Goal: Information Seeking & Learning: Learn about a topic

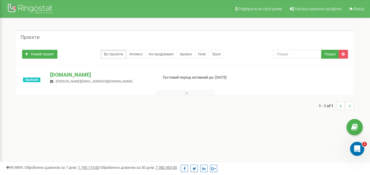
click at [60, 73] on p "ferm.in.ua" at bounding box center [101, 75] width 103 height 8
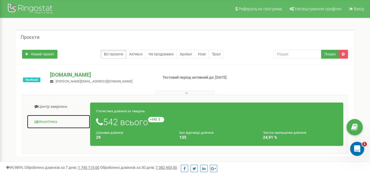
click at [41, 120] on link "Аналiтика" at bounding box center [59, 122] width 64 height 14
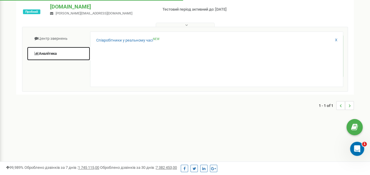
scroll to position [59, 0]
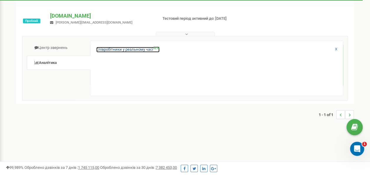
click at [131, 49] on link "Співробітники у реальному часі NEW" at bounding box center [127, 50] width 63 height 6
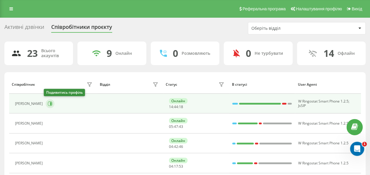
click at [48, 102] on icon at bounding box center [50, 103] width 5 height 5
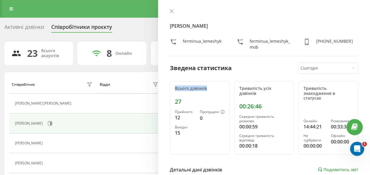
drag, startPoint x: 182, startPoint y: 88, endPoint x: 217, endPoint y: 85, distance: 36.1
click at [216, 85] on div "Всього дзвінків 27 Прийнято 12 Пропущені 0 Вихідні 15" at bounding box center [200, 117] width 60 height 73
drag, startPoint x: 217, startPoint y: 85, endPoint x: 206, endPoint y: 88, distance: 12.3
click at [206, 88] on div "Всього дзвінків" at bounding box center [200, 88] width 50 height 5
click at [173, 3] on div "Лемешик Анна ferminua_lemeshyk ferminua_lemeshyk_mob +380967036480 Зведена стат…" at bounding box center [264, 87] width 212 height 175
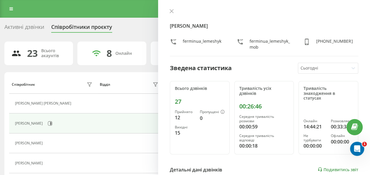
click at [171, 8] on div "Лемешик Анна ferminua_lemeshyk ferminua_lemeshyk_mob +380967036480 Зведена стат…" at bounding box center [264, 87] width 212 height 175
click at [171, 11] on icon at bounding box center [172, 11] width 4 height 4
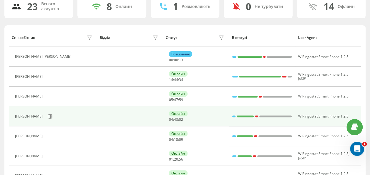
scroll to position [59, 0]
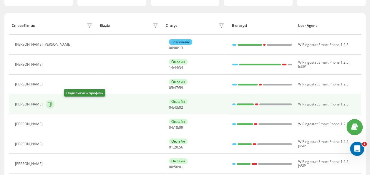
click at [52, 103] on icon at bounding box center [50, 104] width 5 height 5
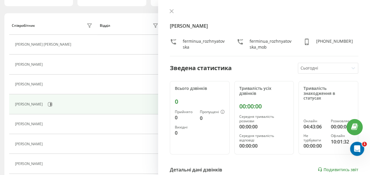
click at [172, 15] on div "Олександра Рожнятовська ferminua_rozhnyatovska ferminua_rozhnyatovska_mob +3809…" at bounding box center [264, 32] width 189 height 47
click at [172, 12] on icon at bounding box center [172, 11] width 4 height 4
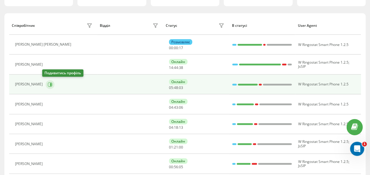
click at [48, 85] on icon at bounding box center [50, 84] width 5 height 5
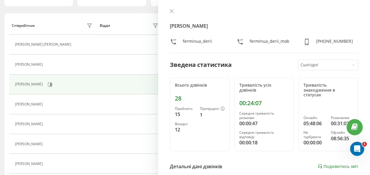
click at [317, 66] on div at bounding box center [324, 65] width 46 height 7
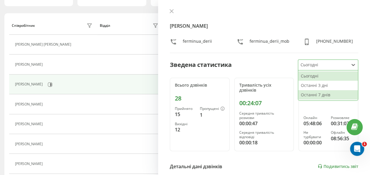
click at [317, 96] on div "Останні 7 днів" at bounding box center [329, 94] width 60 height 9
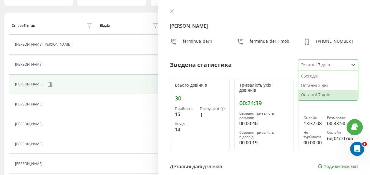
click at [322, 62] on div at bounding box center [324, 65] width 46 height 7
click at [316, 84] on div "Останні 3 дні" at bounding box center [329, 85] width 60 height 9
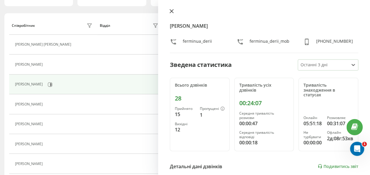
click at [174, 12] on button at bounding box center [172, 12] width 8 height 6
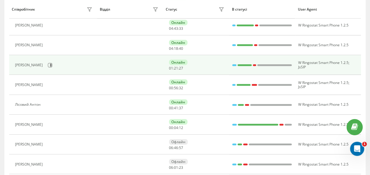
scroll to position [147, 0]
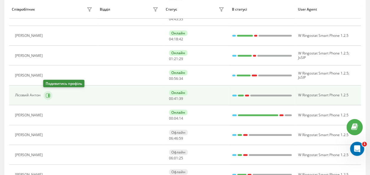
click at [46, 93] on icon at bounding box center [48, 95] width 5 height 5
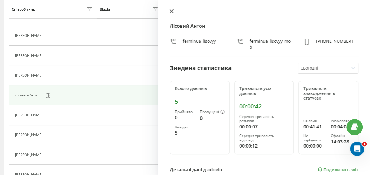
click at [173, 14] on button at bounding box center [172, 12] width 8 height 6
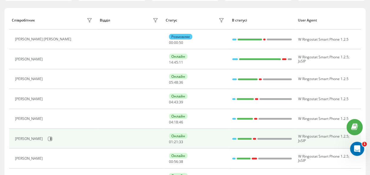
scroll to position [59, 0]
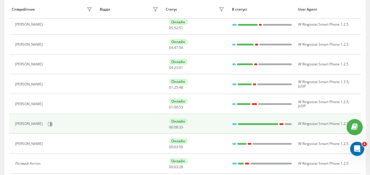
scroll to position [0, 0]
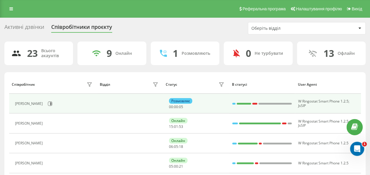
click at [173, 99] on div "Розмовляє" at bounding box center [180, 101] width 23 height 6
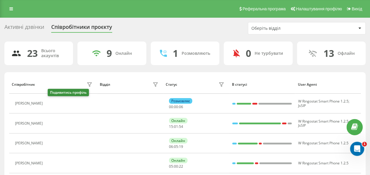
drag, startPoint x: 50, startPoint y: 104, endPoint x: 66, endPoint y: 99, distance: 16.8
click at [50, 104] on icon at bounding box center [49, 103] width 5 height 5
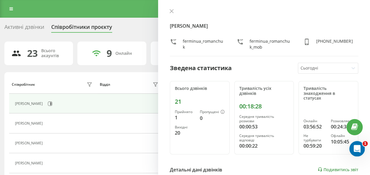
click at [357, 146] on icon "Відкрити програму для спілкування Intercom" at bounding box center [357, 148] width 10 height 10
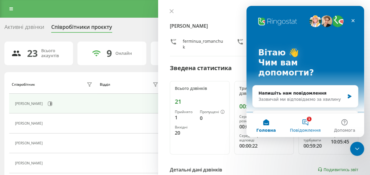
click at [309, 129] on span "Повідомлення" at bounding box center [305, 130] width 31 height 4
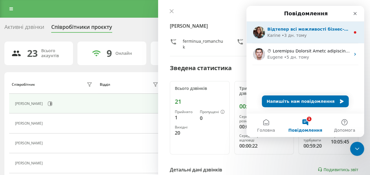
click at [278, 35] on div "Karine" at bounding box center [274, 35] width 13 height 6
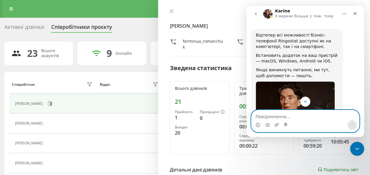
scroll to position [62, 0]
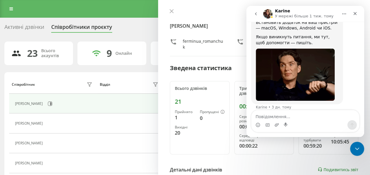
click at [268, 14] on img "Месенджер Intercom" at bounding box center [267, 13] width 9 height 9
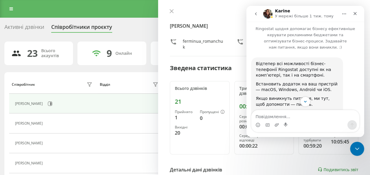
scroll to position [0, 0]
click at [255, 15] on icon "go back" at bounding box center [256, 13] width 5 height 5
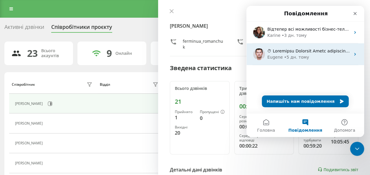
click at [305, 60] on div "Eugene • 5 дн. тому" at bounding box center [309, 57] width 83 height 6
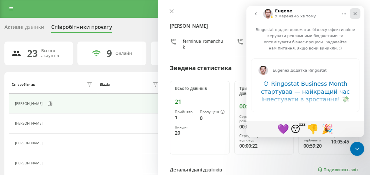
click at [356, 11] on icon "Закрити" at bounding box center [355, 13] width 5 height 5
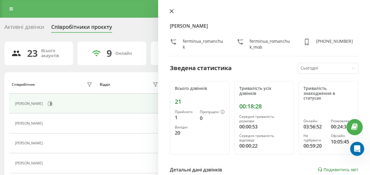
click at [172, 12] on icon at bounding box center [172, 11] width 4 height 4
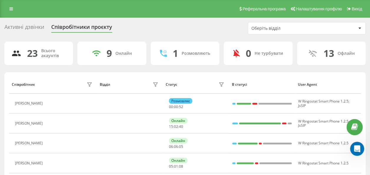
click at [13, 30] on div "Активні дзвінки" at bounding box center [24, 28] width 40 height 9
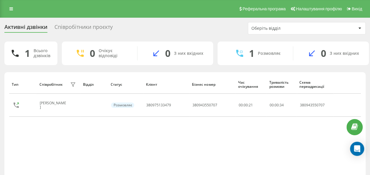
click at [74, 27] on div "Співробітники проєкту" at bounding box center [84, 28] width 58 height 9
click at [12, 9] on icon at bounding box center [11, 9] width 4 height 4
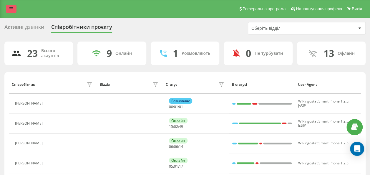
click at [11, 10] on icon at bounding box center [11, 9] width 4 height 4
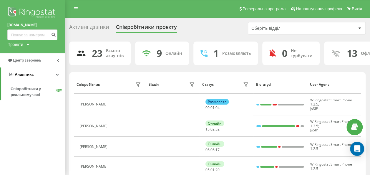
click at [59, 76] on icon at bounding box center [57, 74] width 3 height 3
click at [59, 76] on icon at bounding box center [58, 74] width 2 height 3
click at [71, 6] on link at bounding box center [76, 9] width 11 height 8
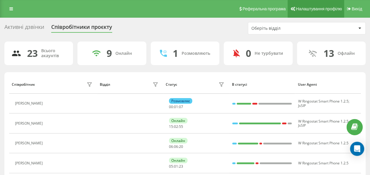
click at [330, 10] on span "Налаштування профілю" at bounding box center [319, 8] width 46 height 5
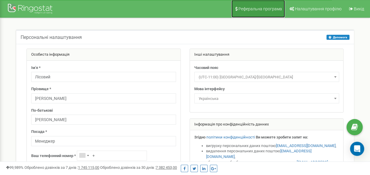
click at [251, 9] on span "Реферальна програма" at bounding box center [261, 8] width 44 height 5
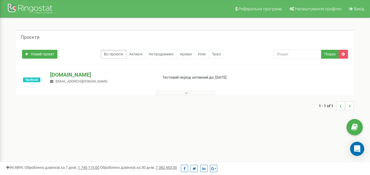
click at [63, 77] on p "[DOMAIN_NAME]" at bounding box center [101, 75] width 103 height 8
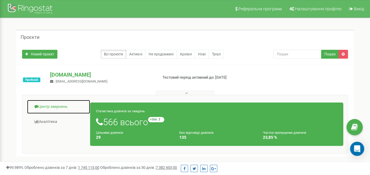
click at [52, 103] on link "Центр звернень" at bounding box center [59, 107] width 64 height 14
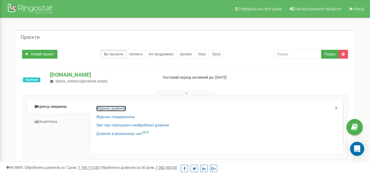
click at [107, 107] on link "Журнал дзвінків" at bounding box center [111, 109] width 30 height 6
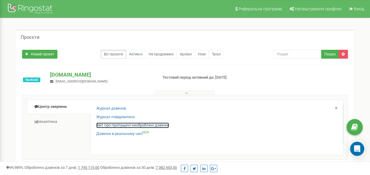
click at [116, 126] on link "Звіт про пропущені необроблені дзвінки" at bounding box center [132, 126] width 73 height 6
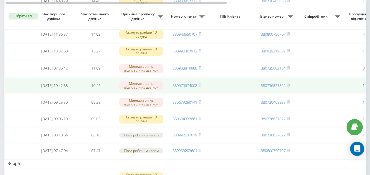
scroll to position [118, 0]
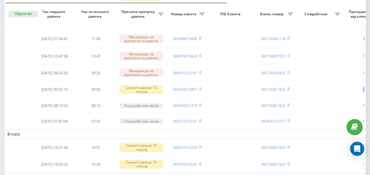
drag, startPoint x: 347, startPoint y: 93, endPoint x: 374, endPoint y: 90, distance: 27.5
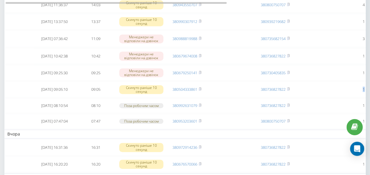
scroll to position [0, 0]
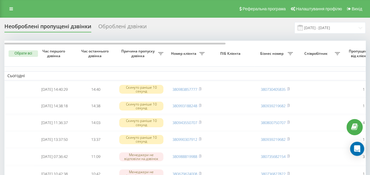
click at [238, 27] on div "Необроблені пропущені дзвінки Оброблені дзвінки 22.08.2025 - 22.09.2025" at bounding box center [185, 27] width 362 height 11
click at [162, 49] on div "Причина пропуску дзвінка" at bounding box center [141, 53] width 44 height 9
click at [162, 53] on icon at bounding box center [160, 53] width 5 height 3
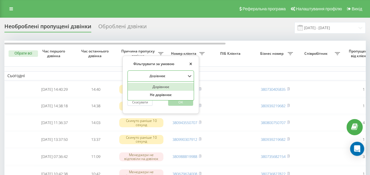
click at [162, 75] on div at bounding box center [157, 76] width 57 height 6
click at [163, 73] on div at bounding box center [157, 76] width 57 height 6
click at [180, 70] on div "Дорівнює" at bounding box center [161, 75] width 67 height 11
click at [161, 93] on div "Не дорівнює" at bounding box center [161, 95] width 66 height 8
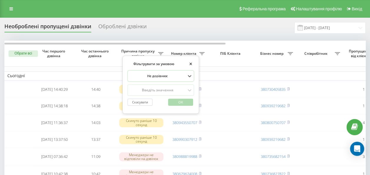
click at [175, 101] on div "Скасувати OK" at bounding box center [161, 102] width 67 height 13
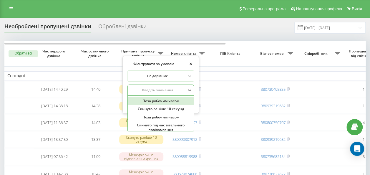
click at [167, 88] on div "Введіть значення" at bounding box center [157, 90] width 57 height 5
click at [164, 87] on div at bounding box center [157, 90] width 57 height 6
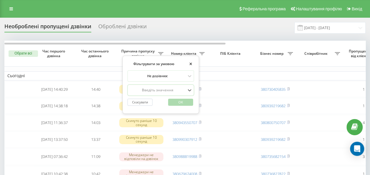
click at [192, 61] on button "×" at bounding box center [190, 64] width 7 height 7
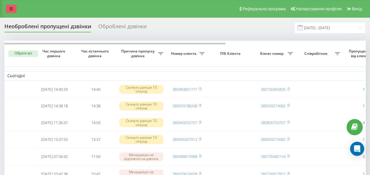
click at [6, 9] on div "Реферальна програма Налаштування профілю Вихід" at bounding box center [185, 9] width 370 height 18
click at [10, 9] on icon at bounding box center [11, 9] width 4 height 4
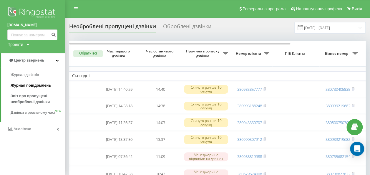
click at [40, 83] on span "Журнал повідомлень" at bounding box center [31, 86] width 40 height 6
click at [42, 97] on span "Звіт про пропущені необроблені дзвінки" at bounding box center [36, 99] width 51 height 12
click at [34, 74] on span "Журнал дзвінків" at bounding box center [26, 75] width 31 height 6
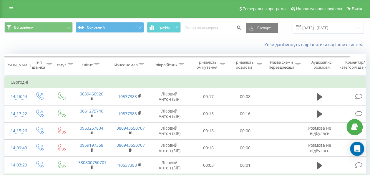
click at [226, 37] on div "Всі дзвінки Основний Графік Експорт .csv .xls .xlsx [DATE] - [DATE]" at bounding box center [185, 28] width 370 height 20
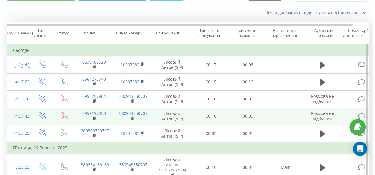
scroll to position [59, 0]
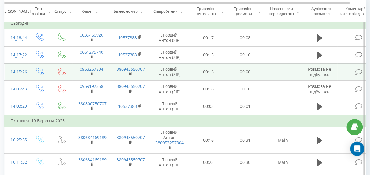
click at [357, 71] on icon at bounding box center [358, 72] width 7 height 6
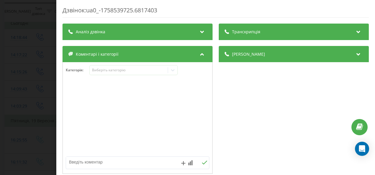
click at [176, 31] on div "Аналіз дзвінка" at bounding box center [137, 32] width 150 height 17
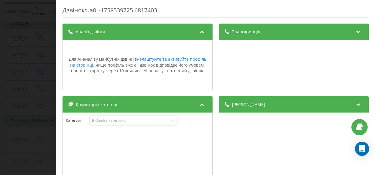
click at [272, 35] on div "Транскрипція" at bounding box center [294, 32] width 150 height 17
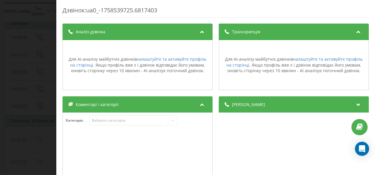
click at [250, 99] on div "Деталі дзвінка" at bounding box center [294, 104] width 150 height 17
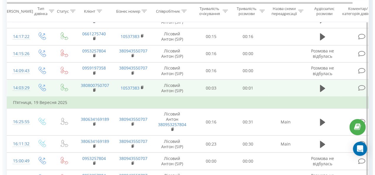
scroll to position [88, 0]
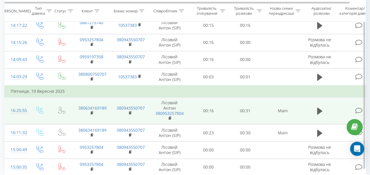
click at [357, 108] on icon at bounding box center [358, 111] width 7 height 6
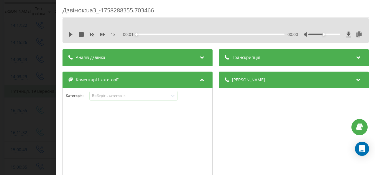
click at [160, 52] on div "Аналіз дзвінка" at bounding box center [137, 57] width 150 height 17
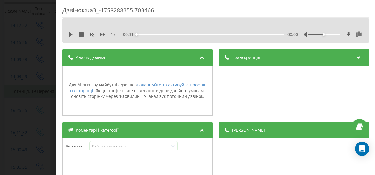
click at [254, 59] on span "Транскрипція" at bounding box center [246, 58] width 28 height 6
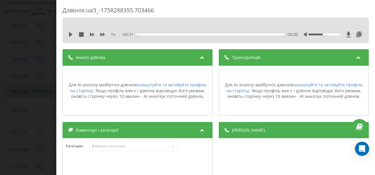
click at [254, 135] on div "Деталі дзвінка" at bounding box center [294, 130] width 150 height 17
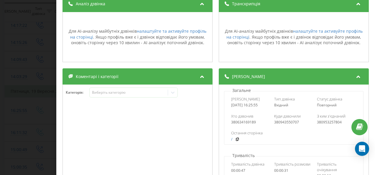
scroll to position [118, 0]
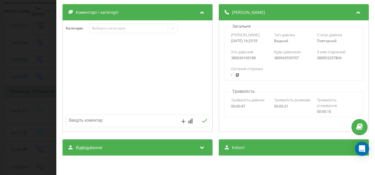
click at [160, 13] on div "Коментарі і категорії" at bounding box center [137, 12] width 150 height 17
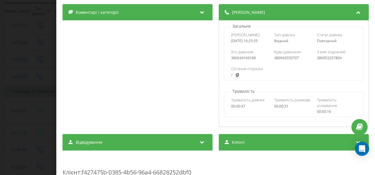
click at [160, 13] on div "Коментарі і категорії" at bounding box center [137, 12] width 150 height 17
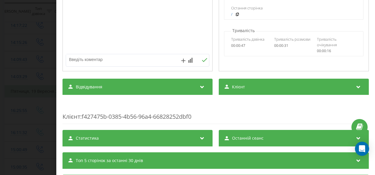
scroll to position [213, 0]
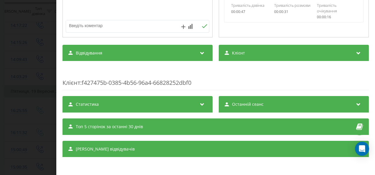
click at [145, 49] on div "Відвідування" at bounding box center [137, 53] width 150 height 17
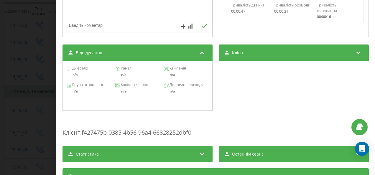
click at [246, 50] on div "Клієнт" at bounding box center [294, 53] width 150 height 17
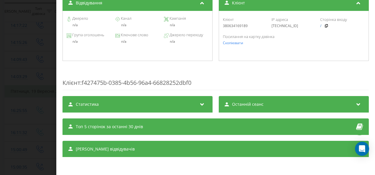
click at [150, 100] on div "Статистика" at bounding box center [137, 104] width 150 height 17
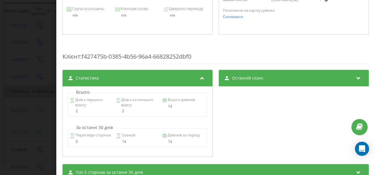
scroll to position [322, 0]
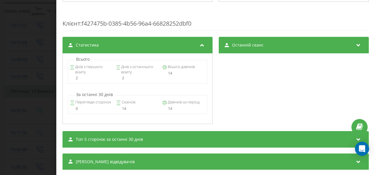
click at [249, 52] on div "Останній сеанс" at bounding box center [294, 45] width 150 height 17
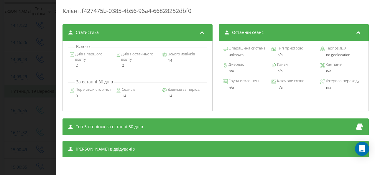
click at [126, 123] on div "Топ 5 сторінок за останні 30 днів" at bounding box center [215, 126] width 306 height 17
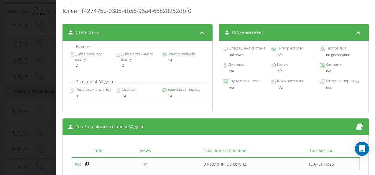
scroll to position [385, 0]
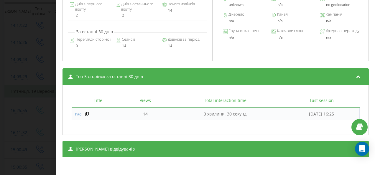
click at [160, 143] on div "Сеанси відвідувачів" at bounding box center [215, 149] width 306 height 17
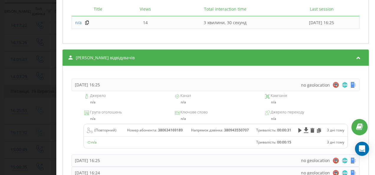
scroll to position [532, 0]
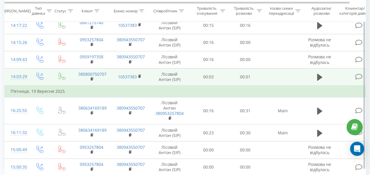
click at [355, 72] on td at bounding box center [360, 76] width 44 height 17
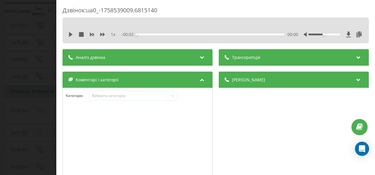
click at [68, 34] on div "1 x - 00:02 00:00 00:00" at bounding box center [215, 34] width 297 height 9
click at [157, 34] on div "00:00" at bounding box center [210, 35] width 148 height 2
drag, startPoint x: 227, startPoint y: 29, endPoint x: 237, endPoint y: 29, distance: 10.0
click at [235, 30] on div "1 x - 00:02 00:00 00:00" at bounding box center [215, 31] width 306 height 26
click at [240, 31] on div "1 x - 00:02 00:00 00:00" at bounding box center [215, 34] width 297 height 9
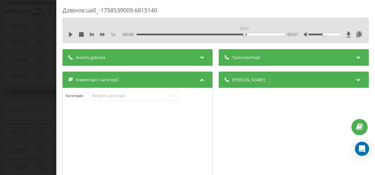
click at [244, 34] on div "00:01" at bounding box center [210, 35] width 148 height 2
drag, startPoint x: 252, startPoint y: 34, endPoint x: 299, endPoint y: 38, distance: 47.0
click at [299, 37] on div "1 x 00:00 00:02 00:02" at bounding box center [215, 34] width 297 height 9
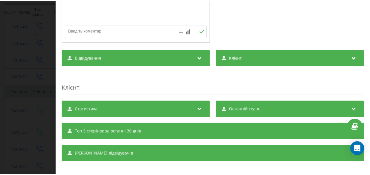
scroll to position [163, 0]
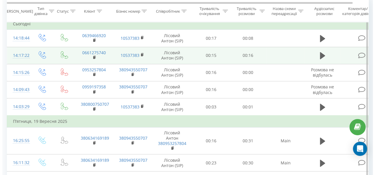
scroll to position [46, 0]
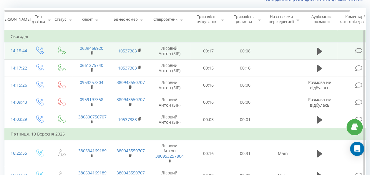
click at [359, 51] on icon at bounding box center [358, 51] width 7 height 6
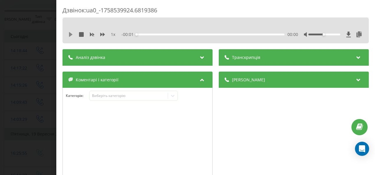
click at [71, 34] on icon at bounding box center [71, 34] width 4 height 5
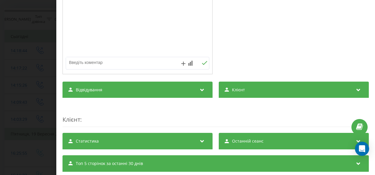
scroll to position [118, 0]
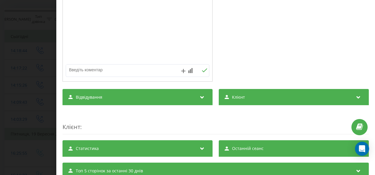
click at [137, 93] on div "Відвідування" at bounding box center [137, 97] width 150 height 17
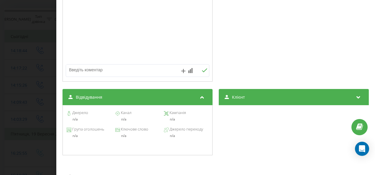
click at [287, 87] on div "Транскрипція Для AI-аналізу майбутніх дзвінків налаштуйте та активуйте профіль …" at bounding box center [215, 91] width 306 height 320
click at [278, 93] on div "Клієнт" at bounding box center [294, 97] width 150 height 17
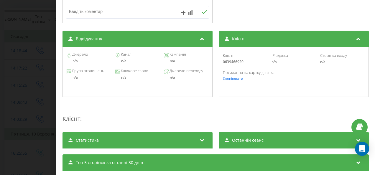
scroll to position [213, 0]
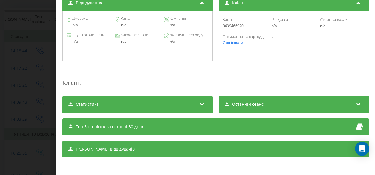
click at [244, 98] on div "Останній сеанс" at bounding box center [294, 104] width 150 height 17
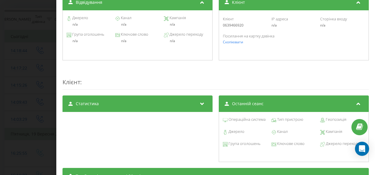
click at [176, 105] on div "Статистика" at bounding box center [137, 103] width 150 height 17
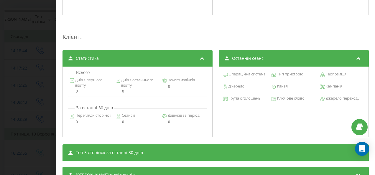
scroll to position [284, 0]
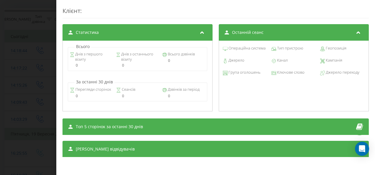
click at [213, 122] on div "Топ 5 сторінок за останні 30 днів" at bounding box center [215, 126] width 306 height 17
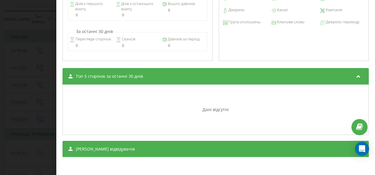
click at [229, 146] on div "Сеанси відвідувачів" at bounding box center [215, 149] width 306 height 17
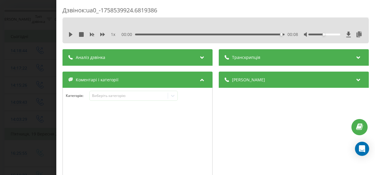
scroll to position [0, 0]
click at [242, 85] on div "Деталі дзвінка" at bounding box center [294, 80] width 150 height 17
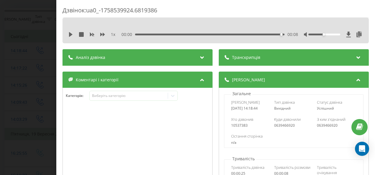
click at [249, 62] on div "Транскрипція" at bounding box center [294, 57] width 150 height 17
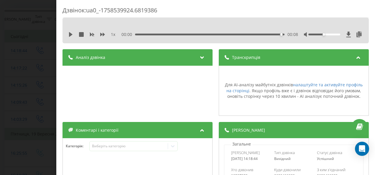
click at [200, 61] on div at bounding box center [203, 58] width 8 height 8
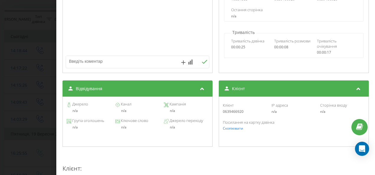
scroll to position [88, 0]
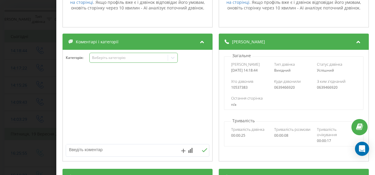
click at [173, 60] on icon at bounding box center [173, 58] width 6 height 6
click at [174, 56] on icon at bounding box center [173, 58] width 6 height 6
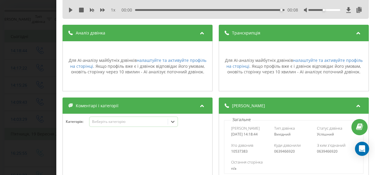
scroll to position [0, 0]
